Goal: Check status

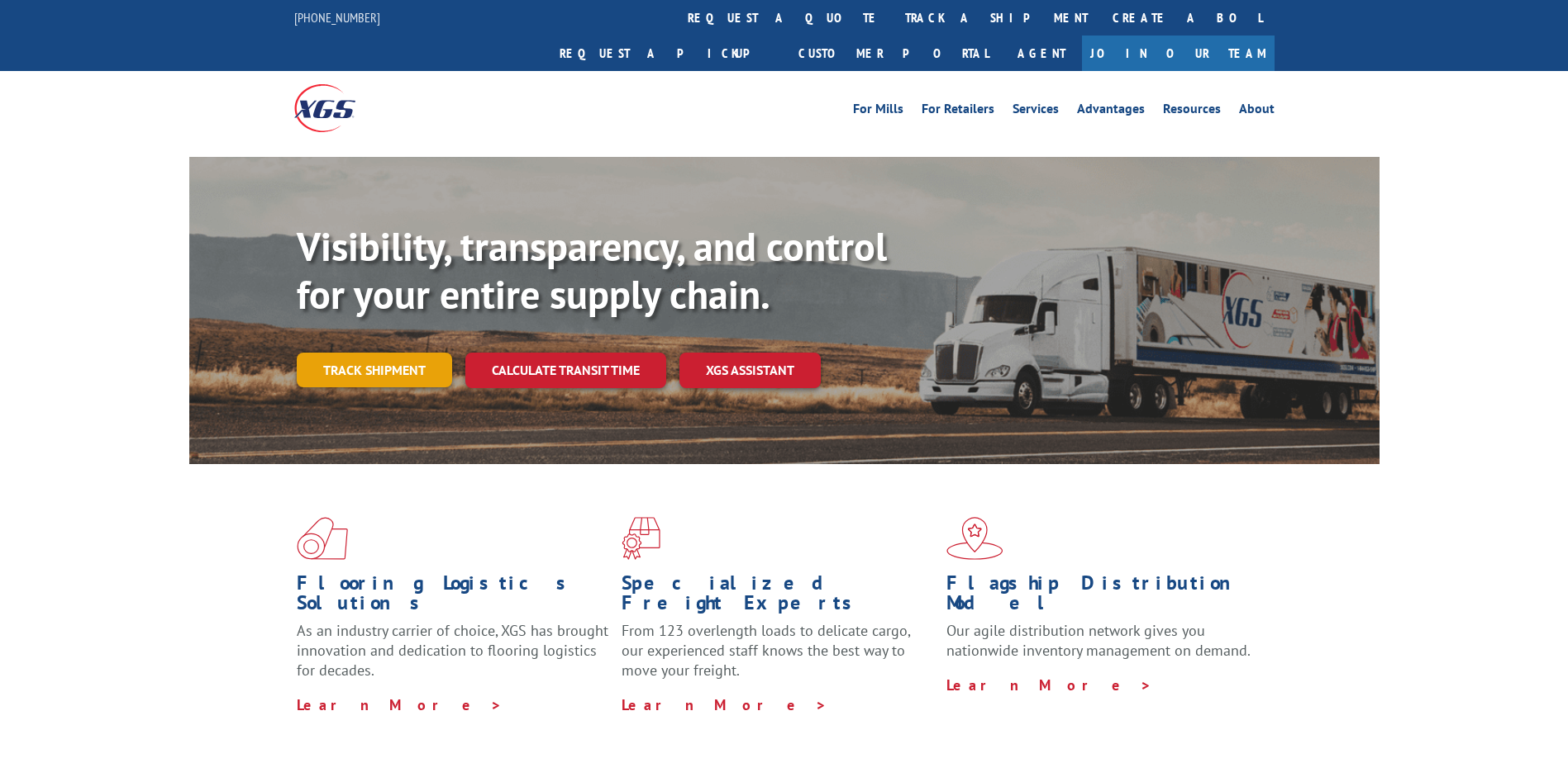
click at [388, 353] on link "Track shipment" at bounding box center [374, 370] width 156 height 34
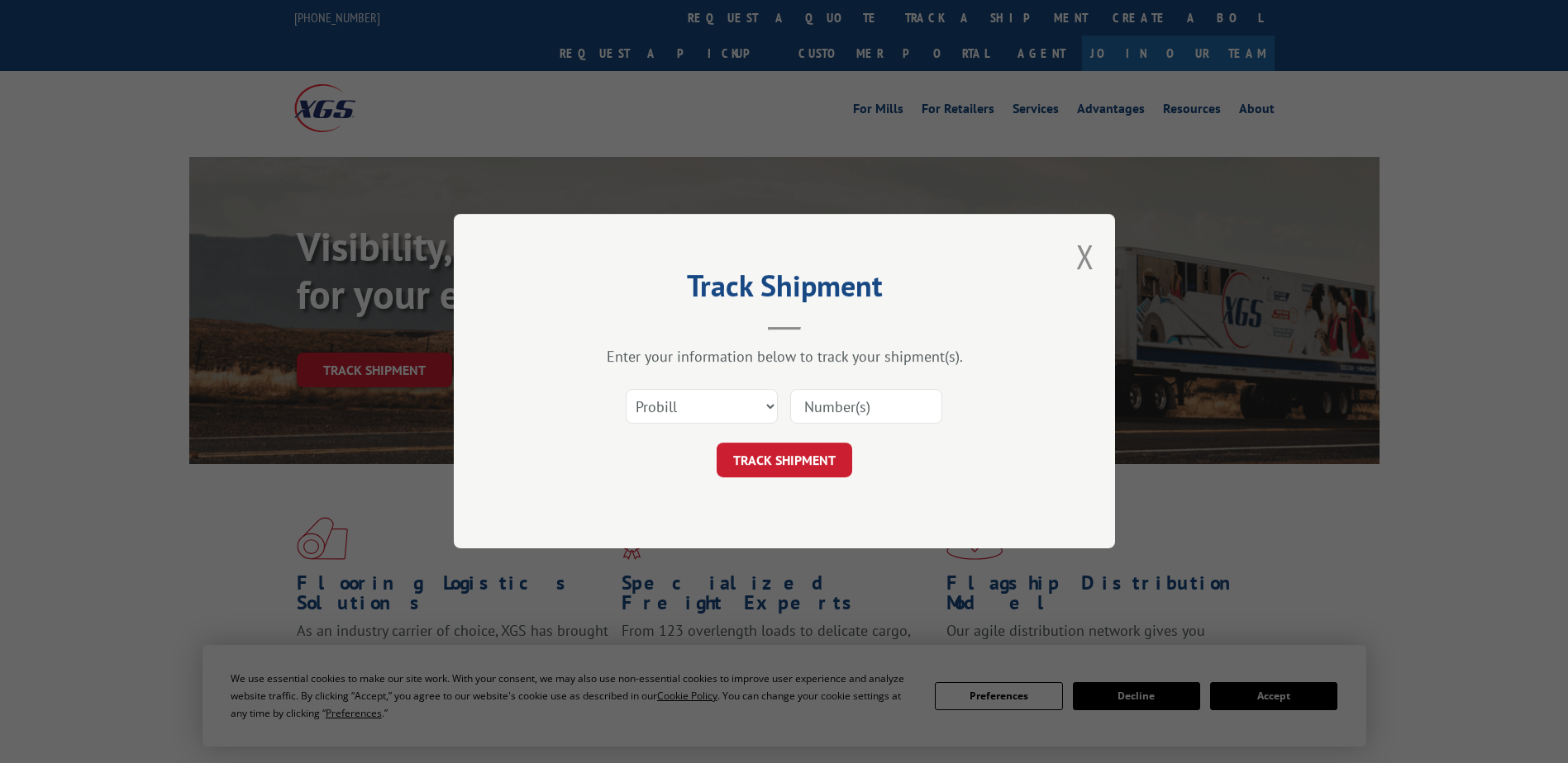
click at [871, 407] on input at bounding box center [866, 407] width 152 height 34
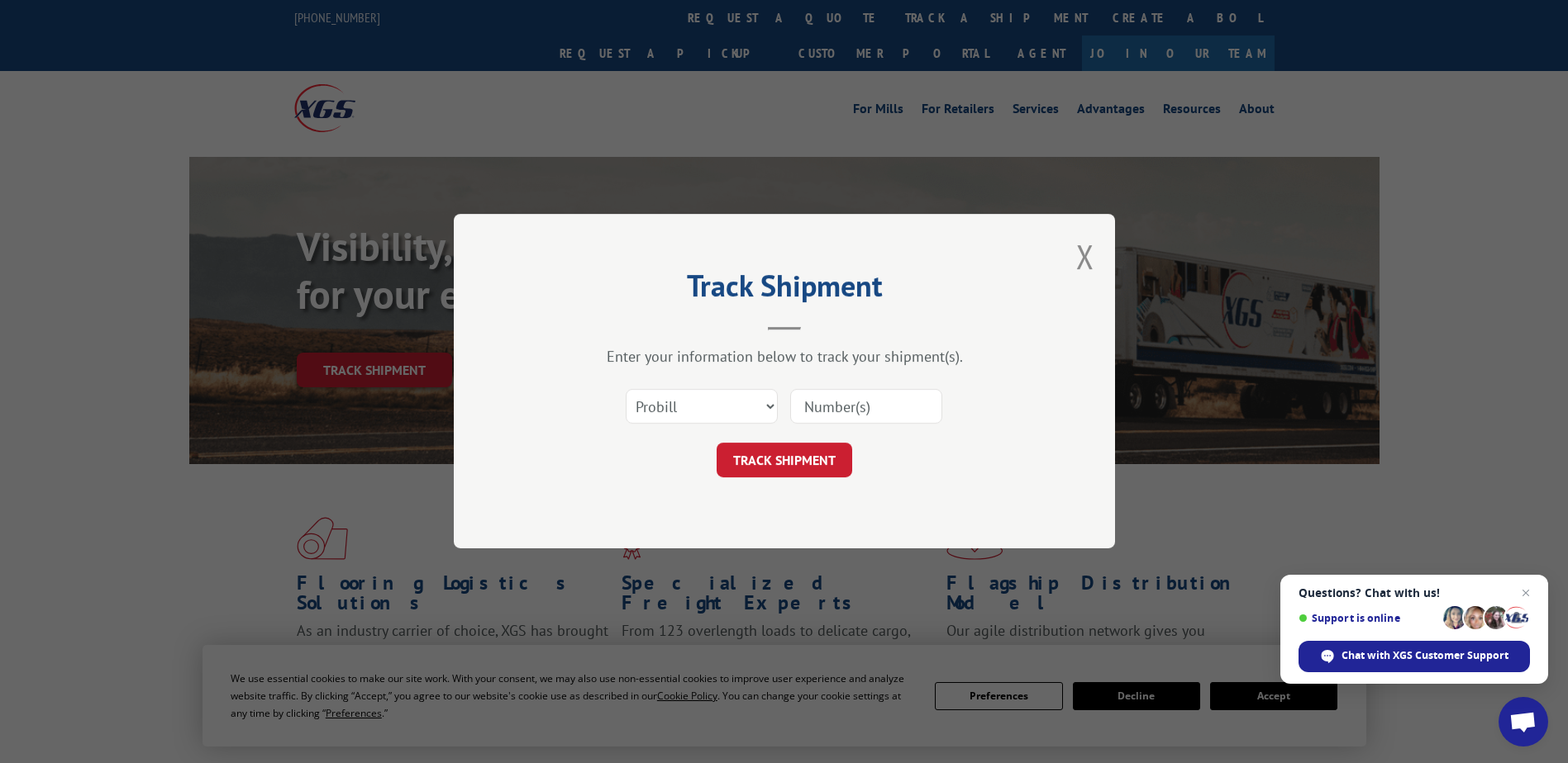
type input "QFR002033179"
click at [814, 473] on button "TRACK SHIPMENT" at bounding box center [784, 460] width 136 height 34
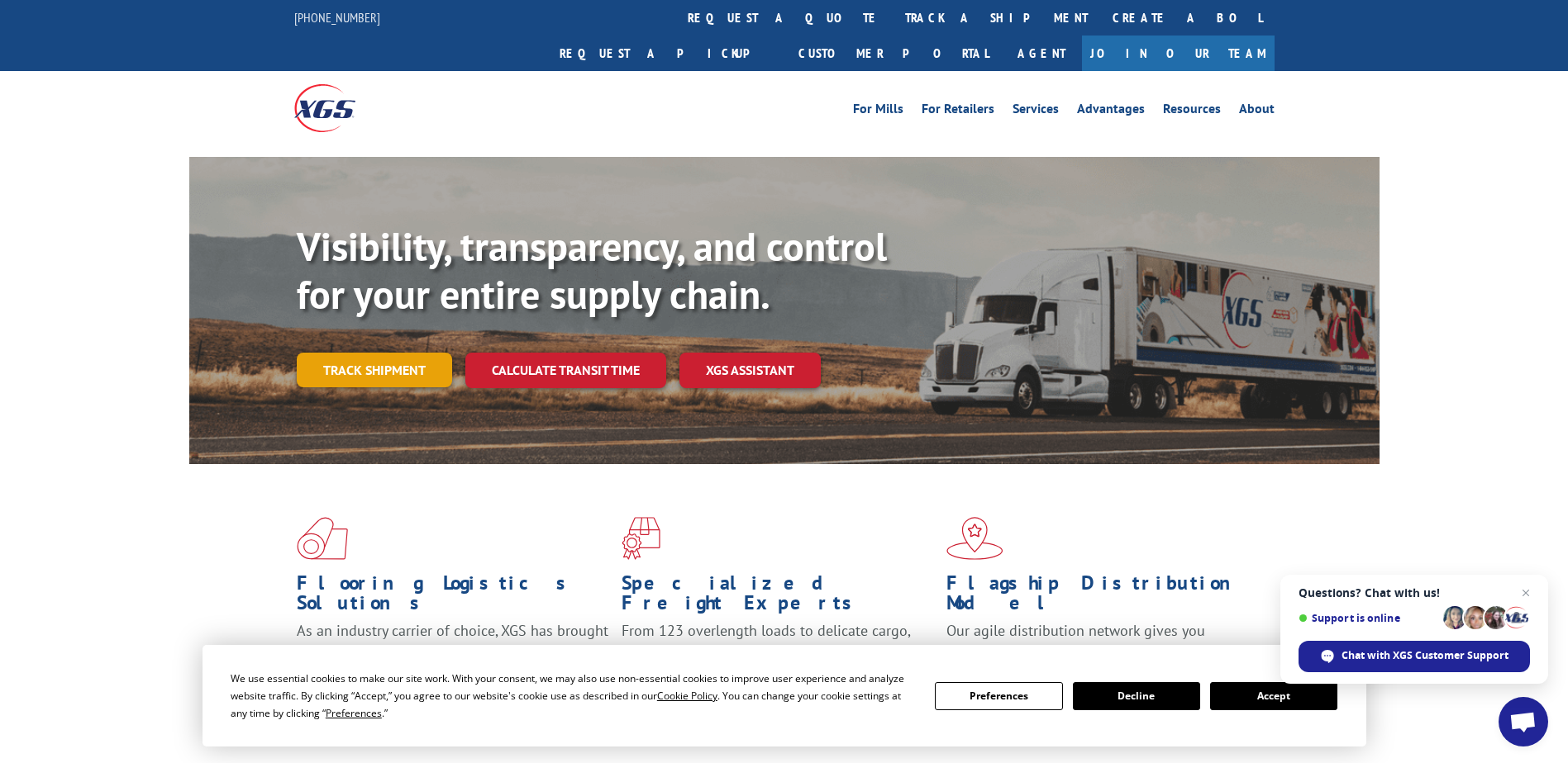
click at [383, 353] on link "Track shipment" at bounding box center [374, 370] width 156 height 34
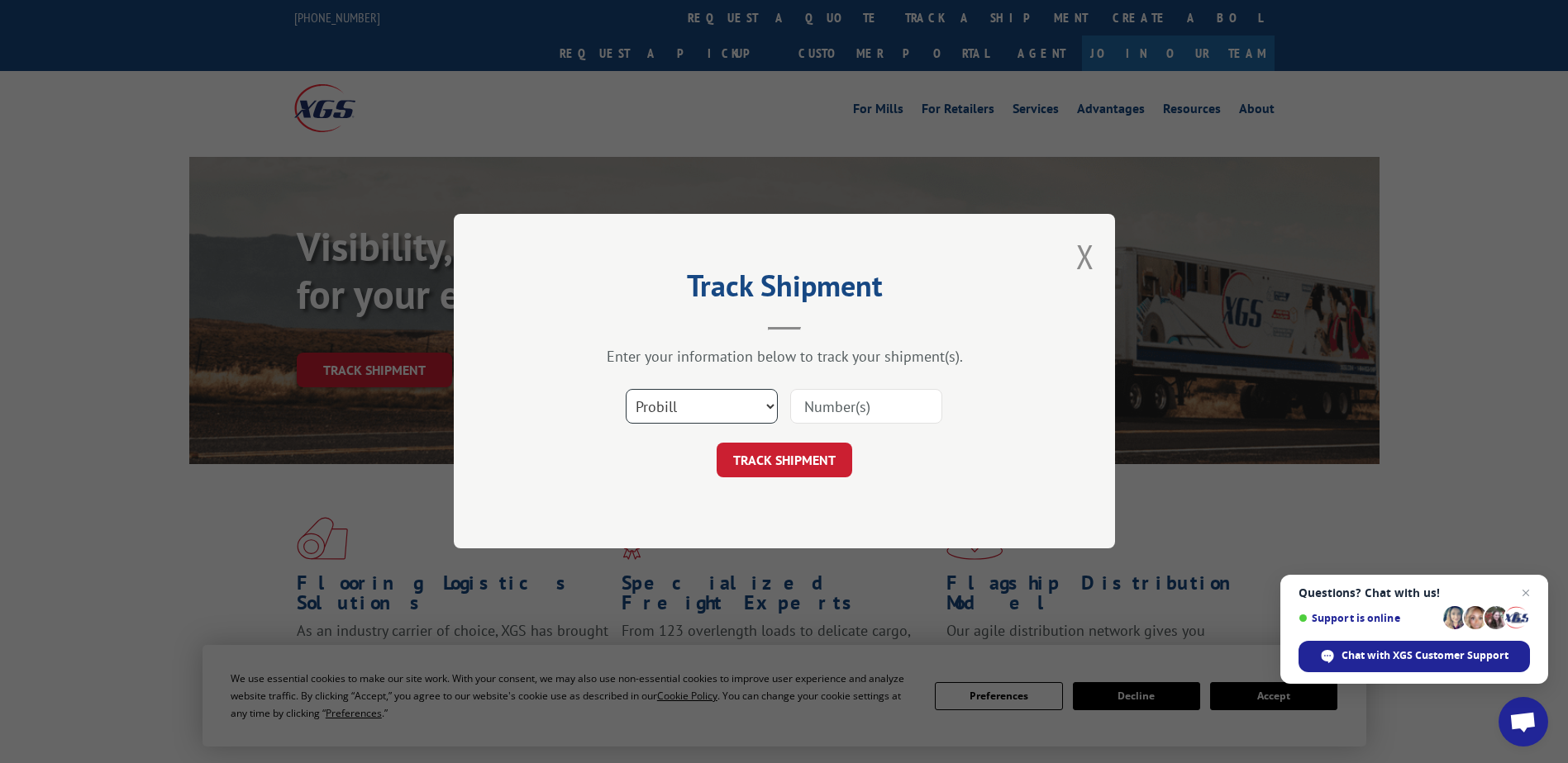
click at [707, 391] on select "Select category... Probill BOL PO" at bounding box center [702, 407] width 152 height 34
select select "bol"
click at [625, 390] on select "Select category... Probill BOL PO" at bounding box center [702, 407] width 152 height 34
click at [867, 409] on input at bounding box center [866, 407] width 152 height 34
type input "QFR002033179"
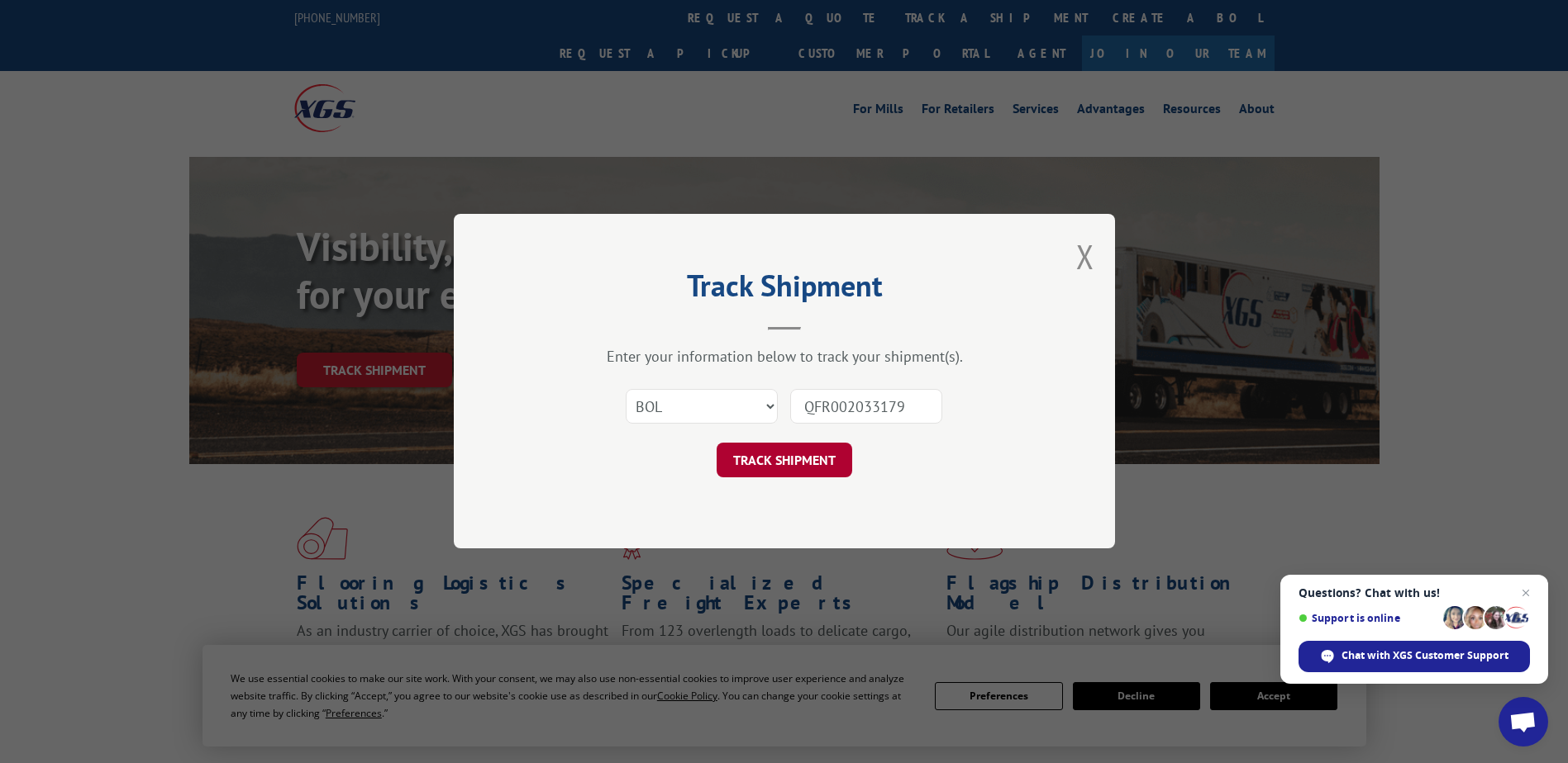
click at [803, 476] on button "TRACK SHIPMENT" at bounding box center [784, 460] width 136 height 34
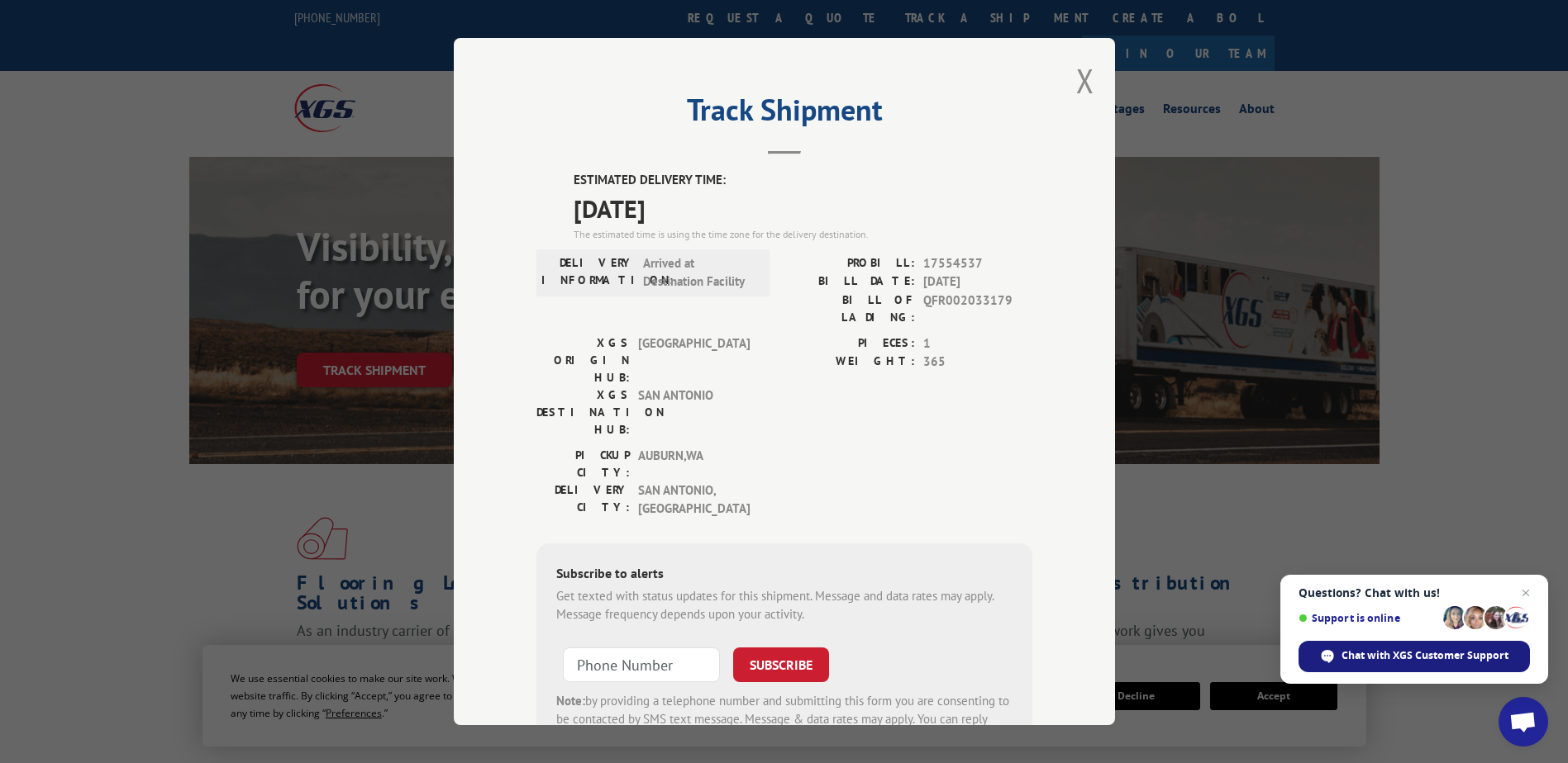
click at [1407, 648] on span "Chat with XGS Customer Support" at bounding box center [1414, 657] width 231 height 32
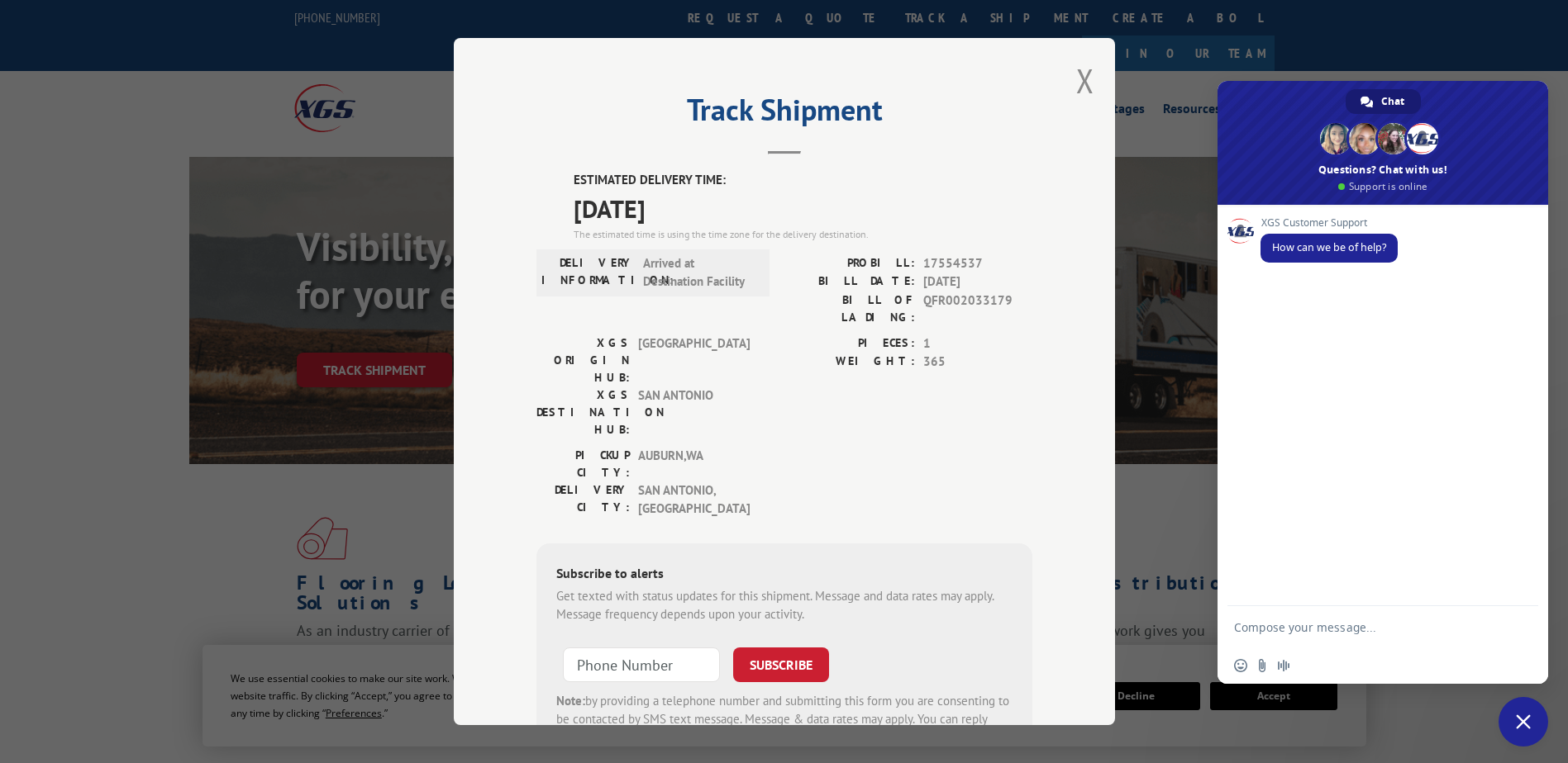
click at [1292, 601] on div "XGS Customer Support How can we be of help?" at bounding box center [1382, 406] width 331 height 402
click at [1310, 630] on textarea "Compose your message..." at bounding box center [1366, 627] width 265 height 41
type textarea "WHERE IS MY SHIPMENT?"
click at [1521, 621] on span "Send" at bounding box center [1519, 627] width 13 height 13
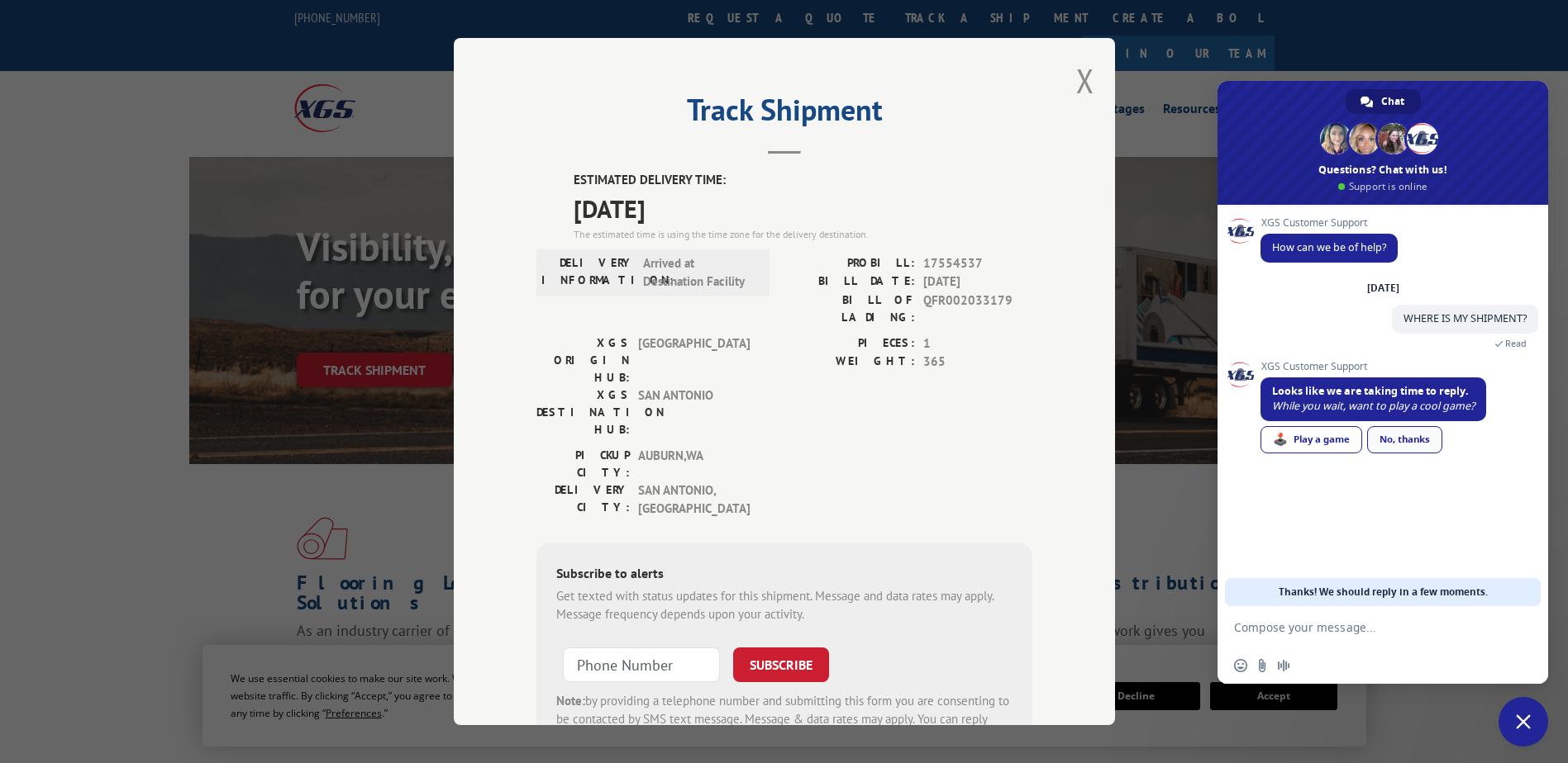
click at [1419, 441] on link "No, thanks" at bounding box center [1405, 439] width 75 height 28
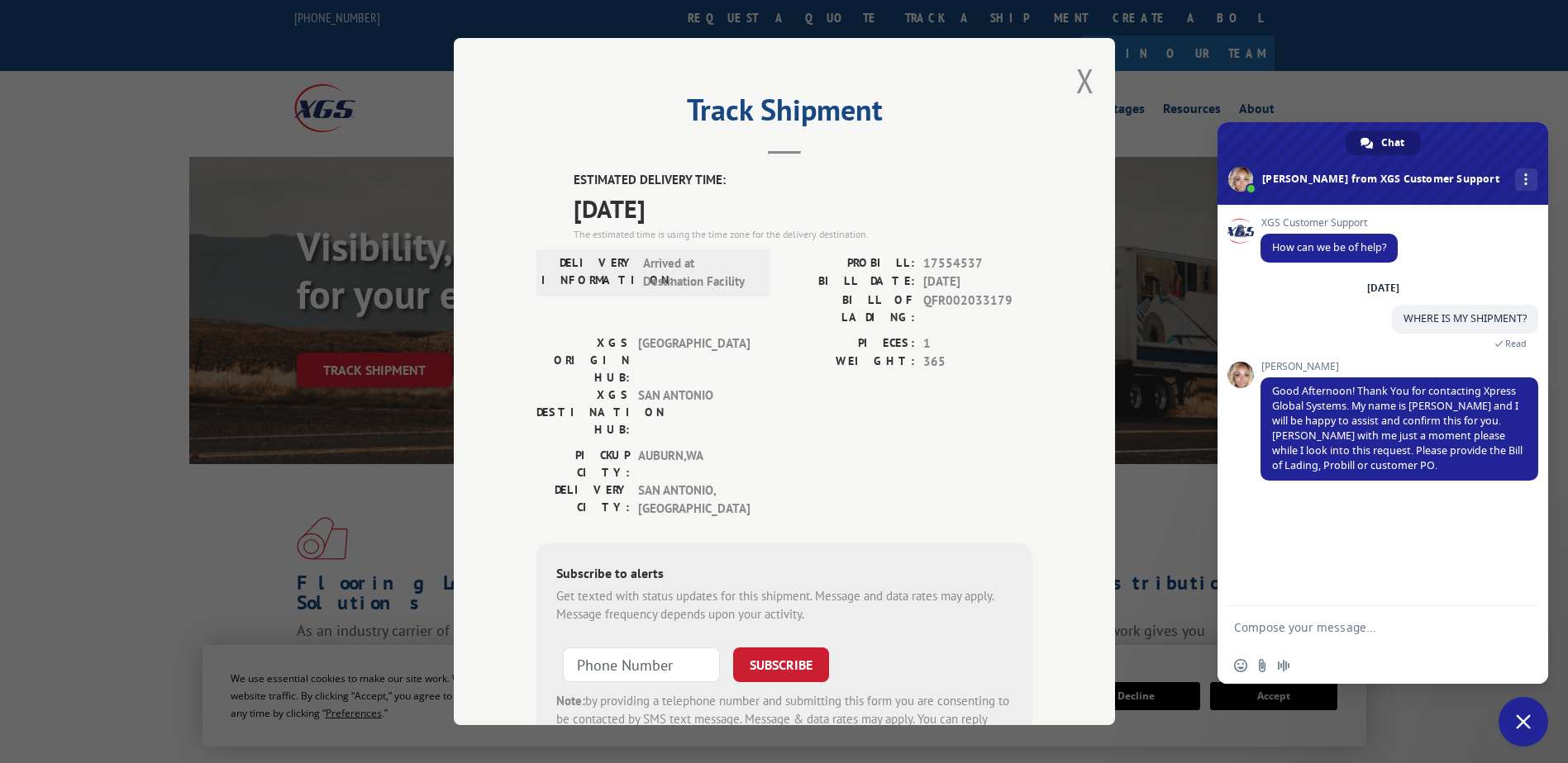
click at [1267, 627] on textarea "Compose your message..." at bounding box center [1366, 627] width 265 height 41
type textarea "17554537"
click at [1513, 632] on span "Send" at bounding box center [1519, 627] width 13 height 13
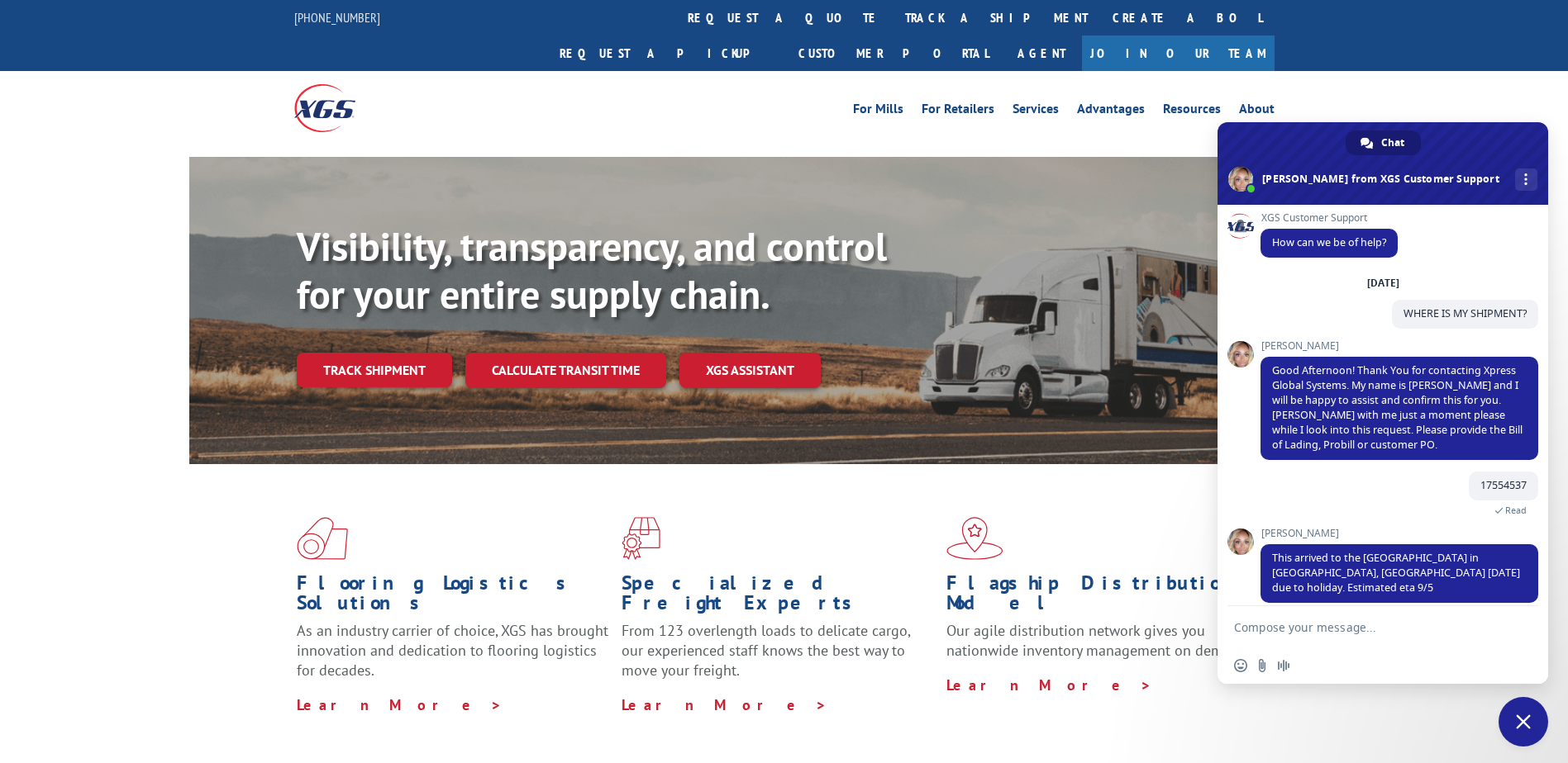
click at [1524, 726] on span "Close chat" at bounding box center [1523, 722] width 15 height 15
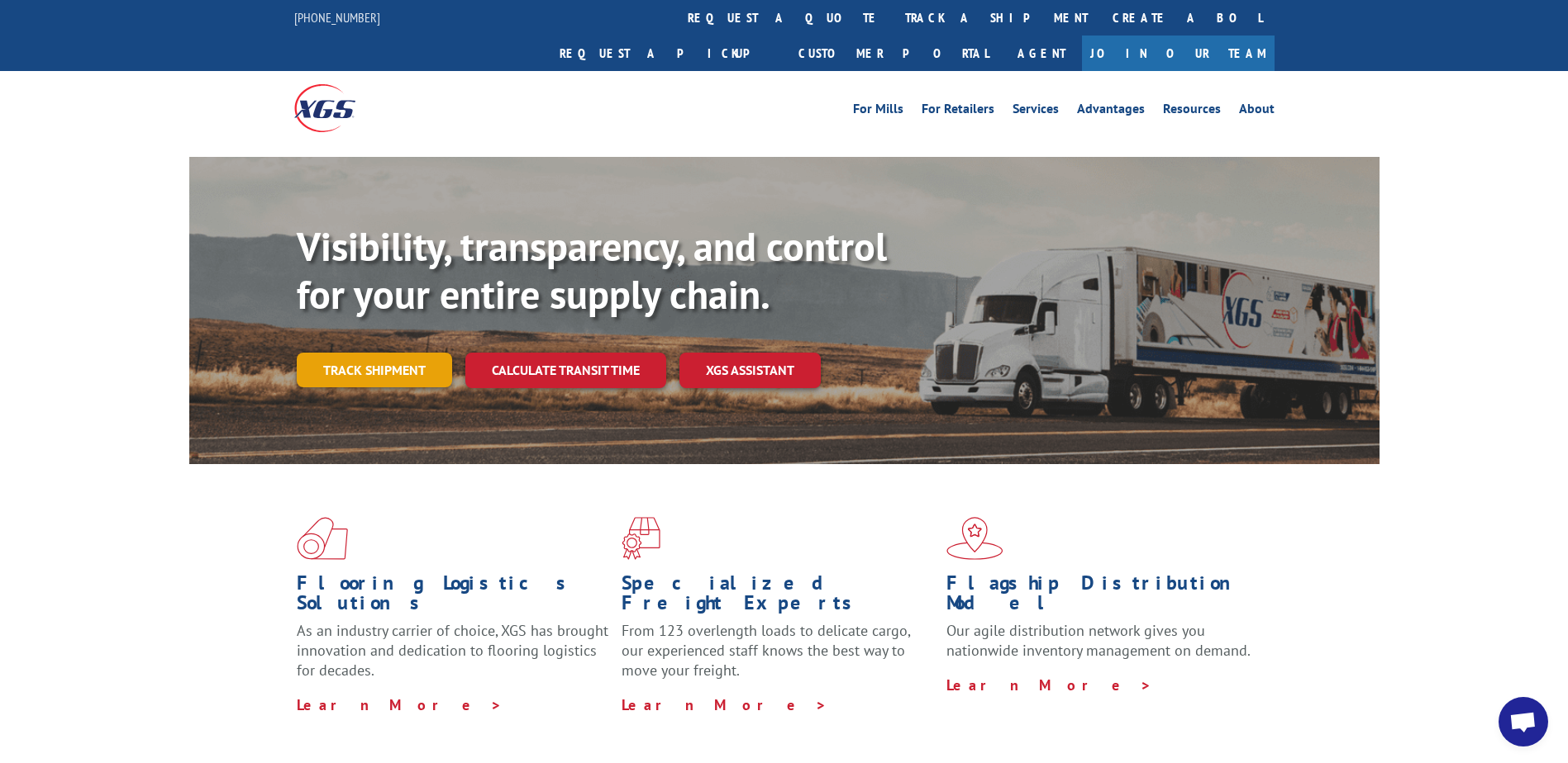
scroll to position [5, 0]
click at [369, 353] on link "Track shipment" at bounding box center [374, 370] width 156 height 34
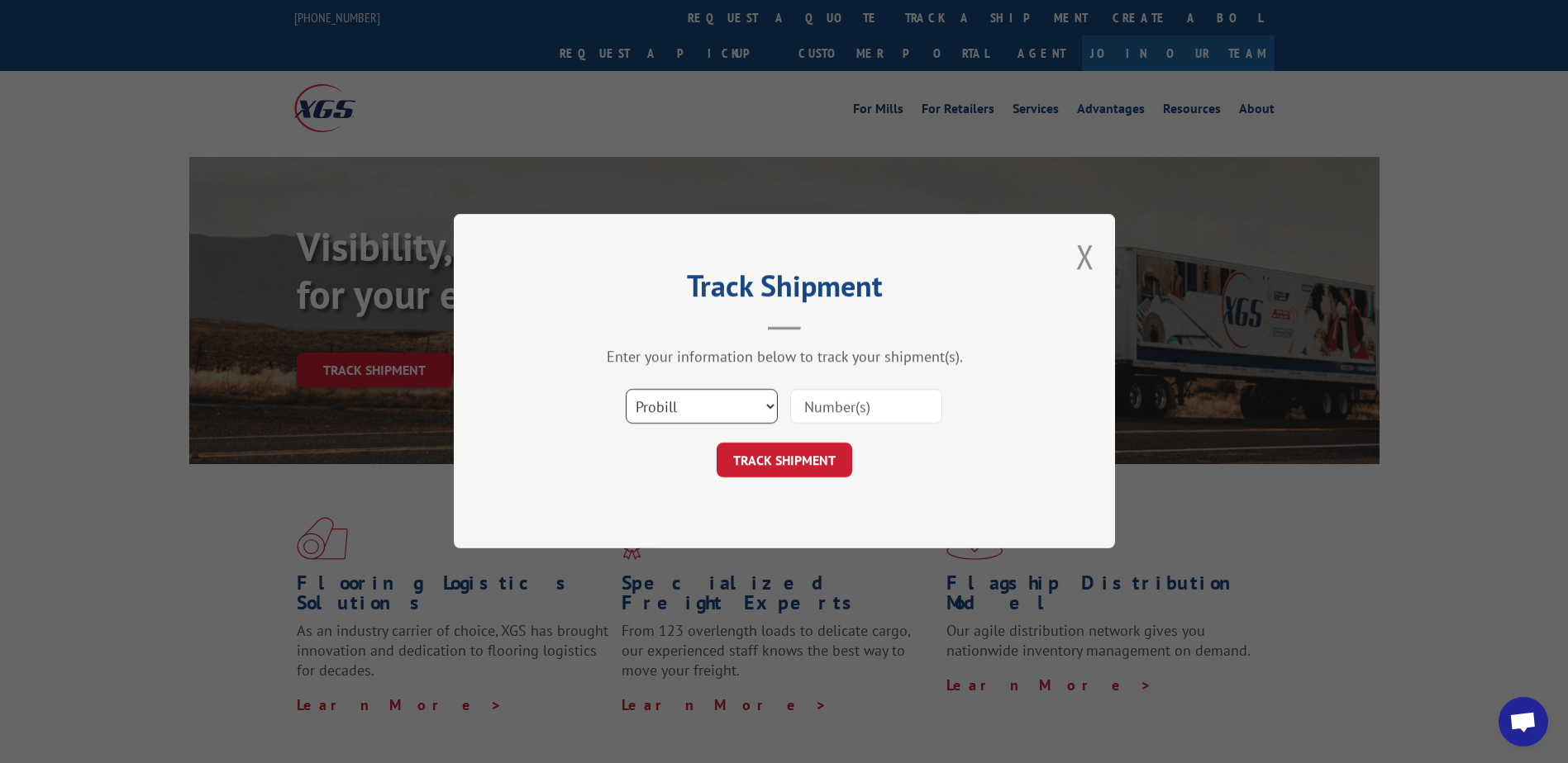
click at [685, 402] on select "Select category... Probill BOL PO" at bounding box center [702, 407] width 152 height 34
select select "bol"
click at [625, 390] on select "Select category... Probill BOL PO" at bounding box center [702, 407] width 152 height 34
click at [892, 409] on input at bounding box center [866, 407] width 152 height 34
type input "QFR002033179"
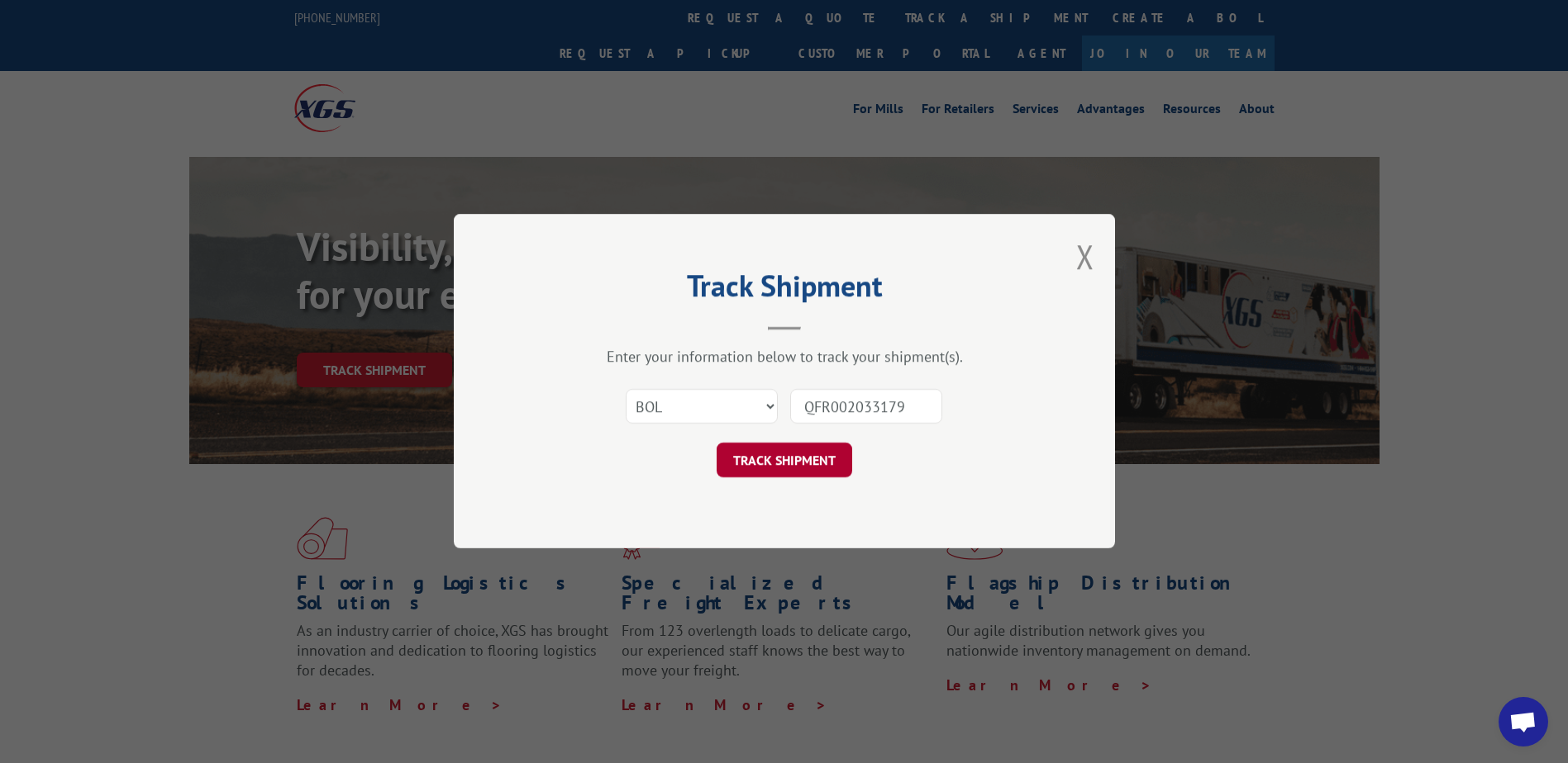
click at [823, 466] on button "TRACK SHIPMENT" at bounding box center [784, 460] width 136 height 34
